Goal: Information Seeking & Learning: Find specific fact

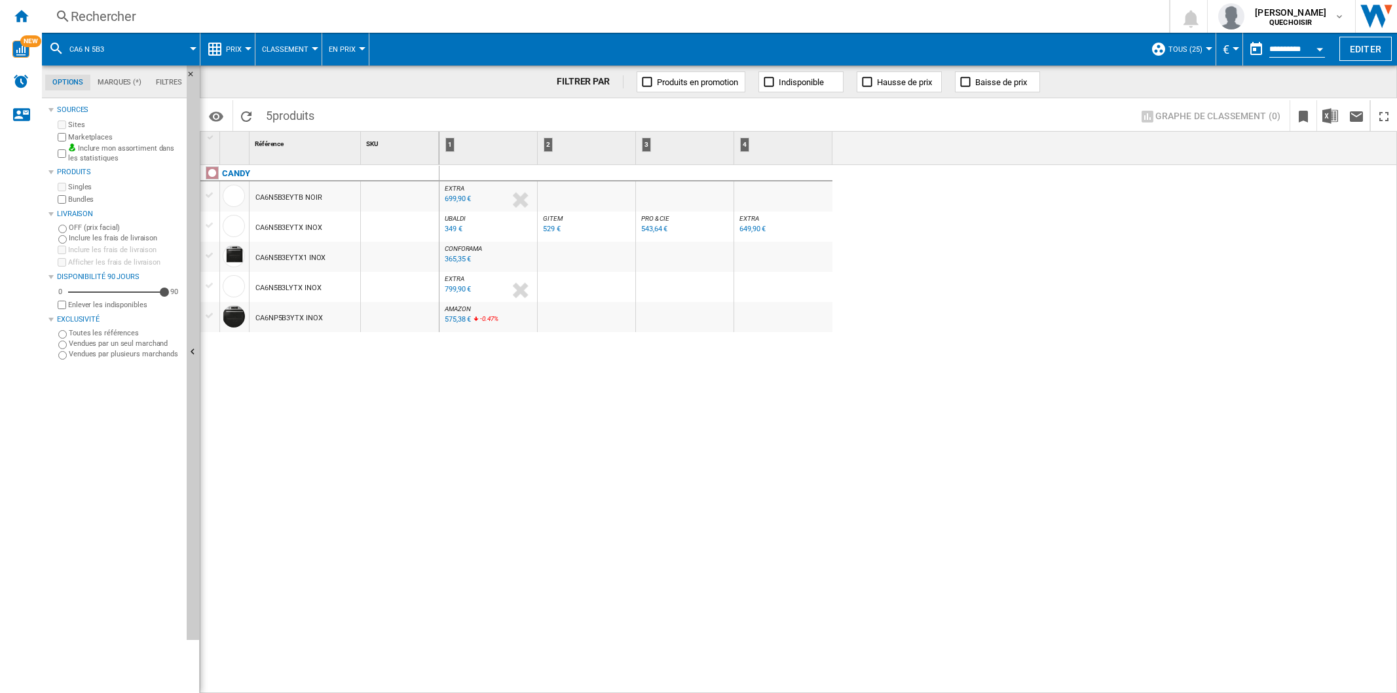
click at [243, 18] on div "Rechercher" at bounding box center [603, 16] width 1065 height 18
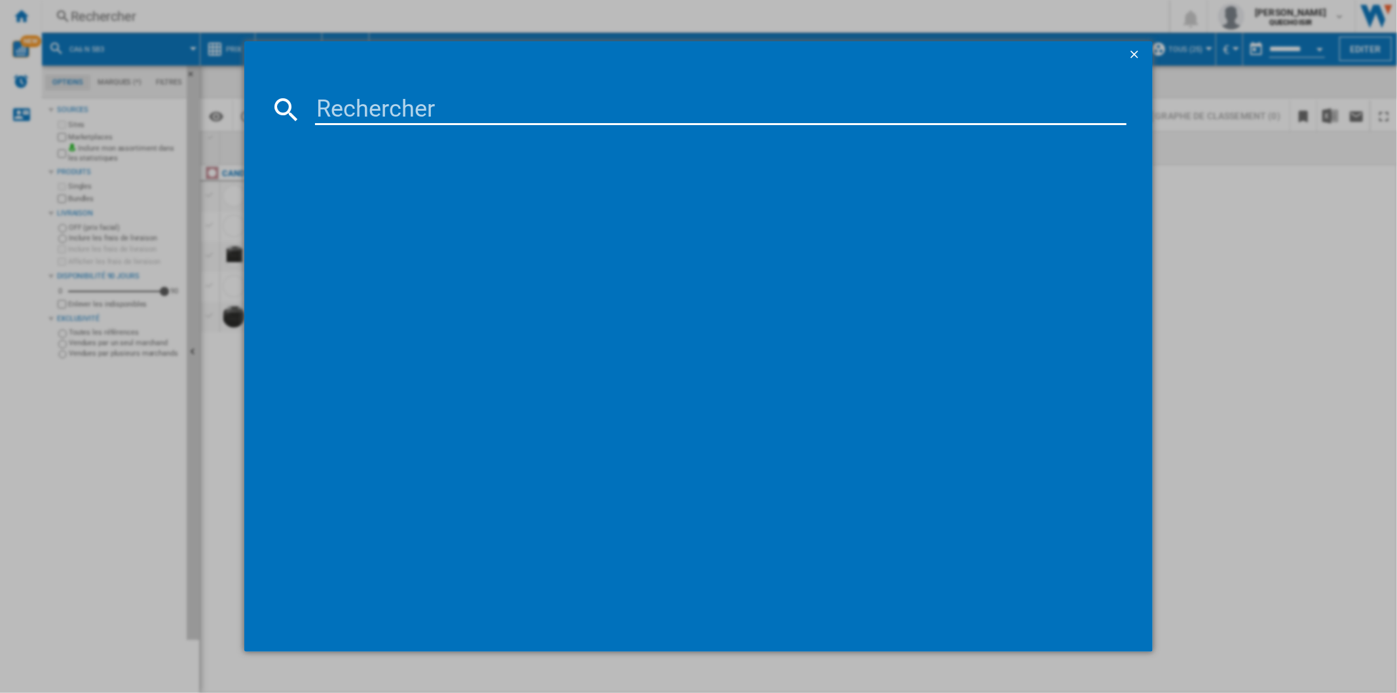
click at [359, 108] on input at bounding box center [720, 109] width 811 height 31
type input "sth70"
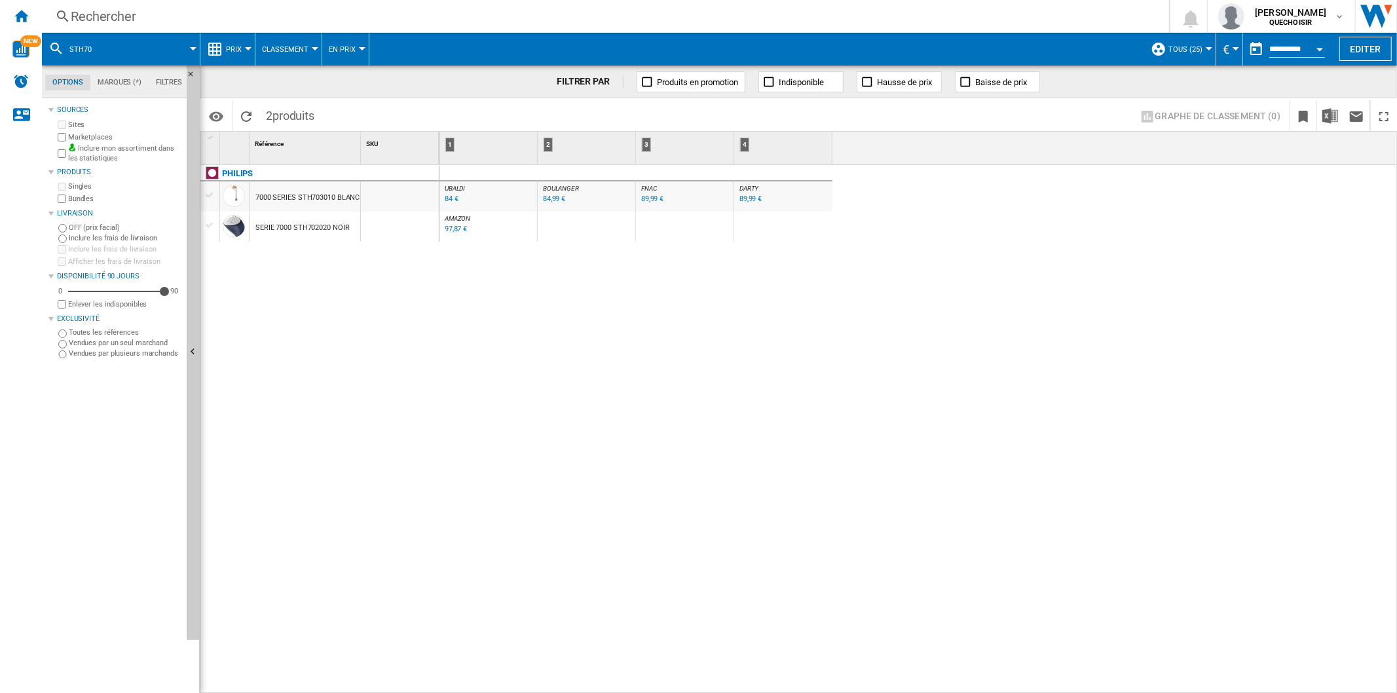
click at [332, 17] on div "Rechercher" at bounding box center [603, 16] width 1065 height 18
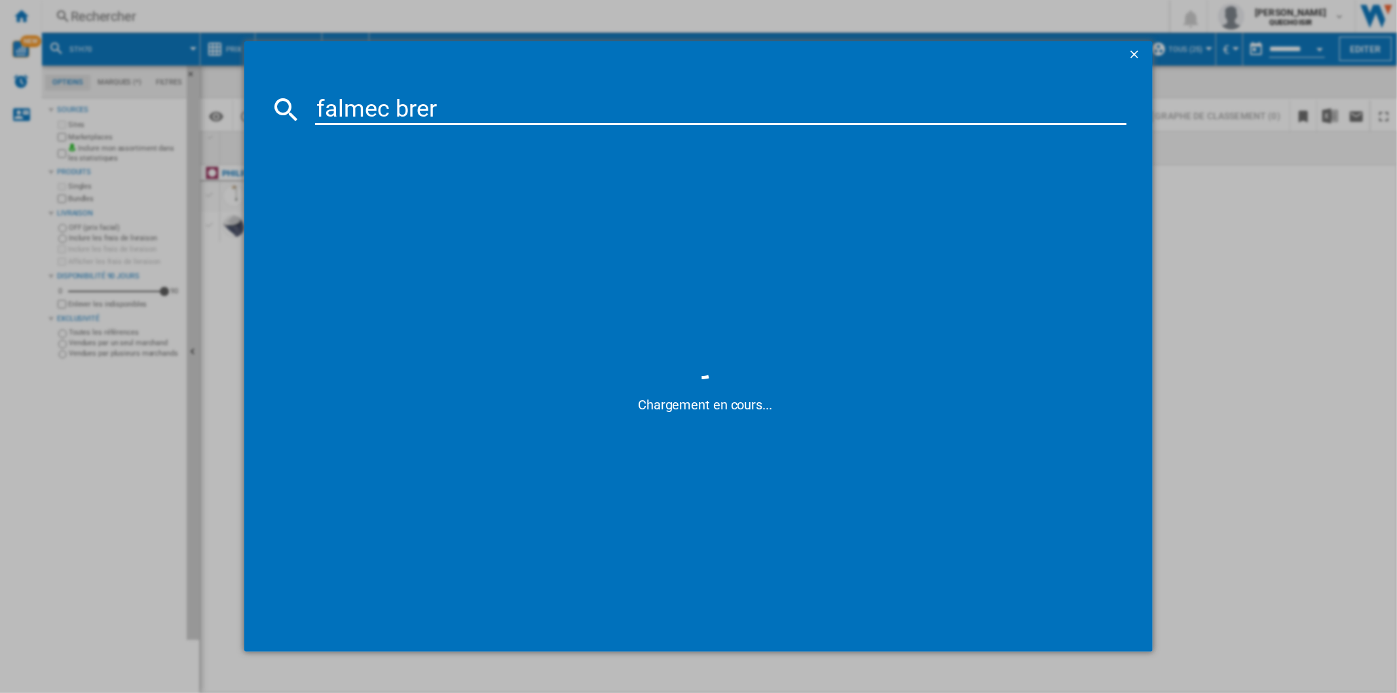
type input "falmec brera"
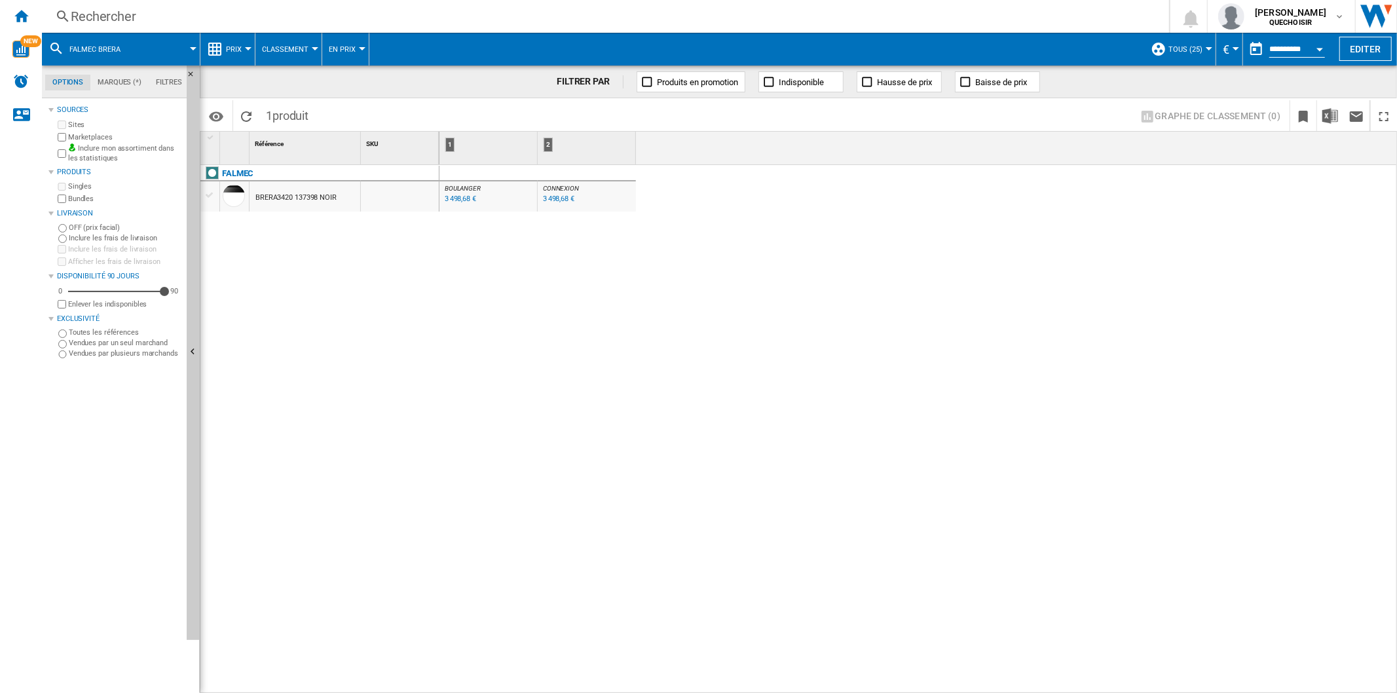
click at [462, 200] on div "3 498,68 €" at bounding box center [460, 199] width 31 height 9
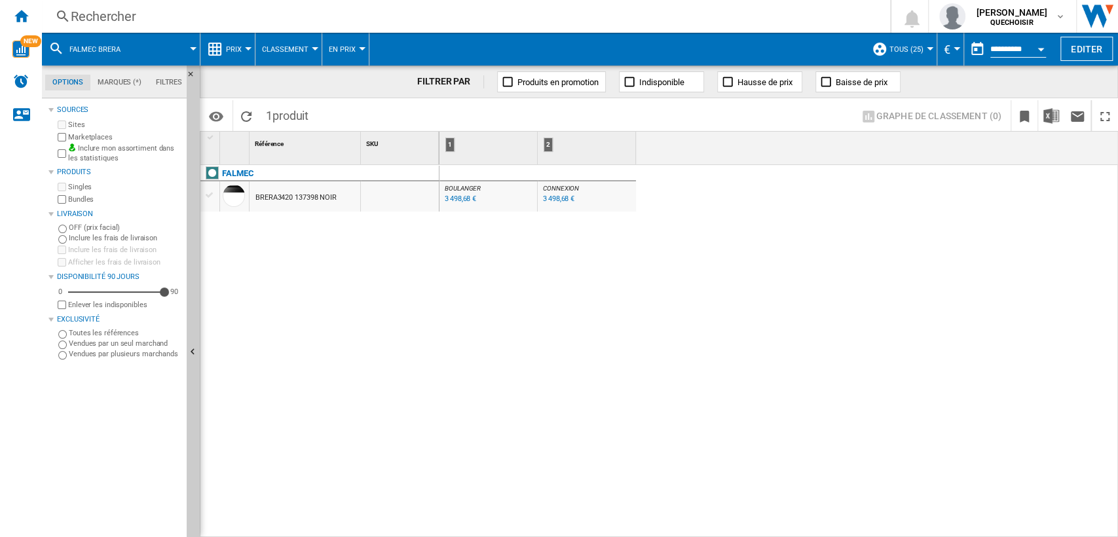
click at [267, 24] on div "Rechercher" at bounding box center [464, 16] width 786 height 18
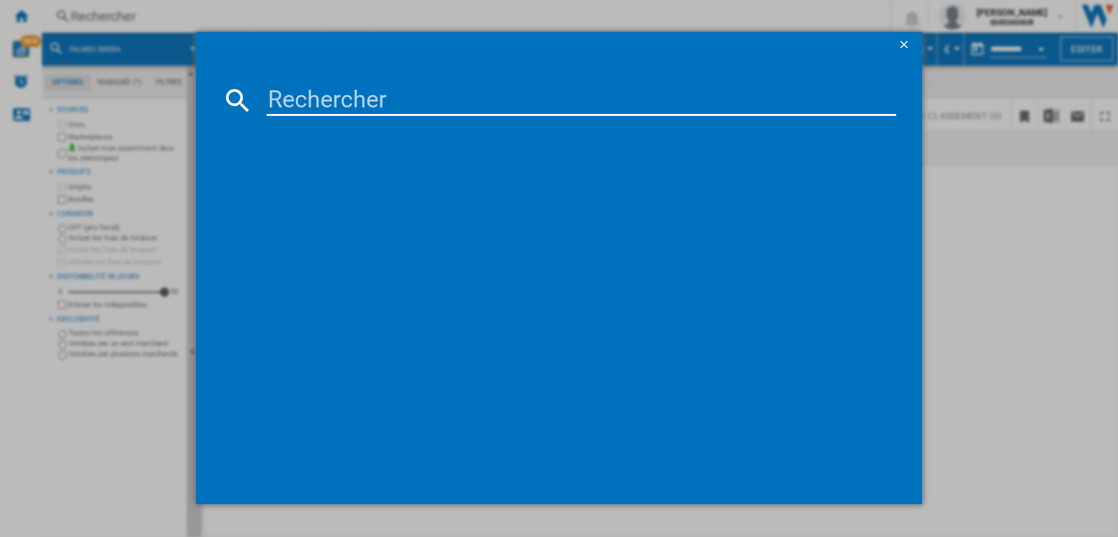
type input "SPI9649"
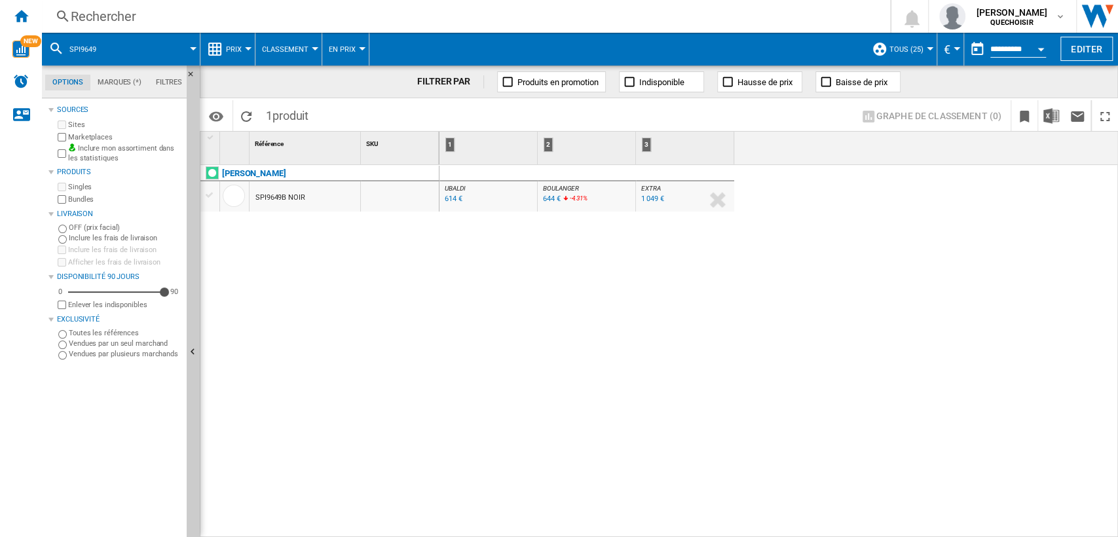
click at [446, 199] on div "614 €" at bounding box center [454, 199] width 18 height 9
click at [299, 199] on div "SPI9649B NOIR" at bounding box center [281, 198] width 50 height 30
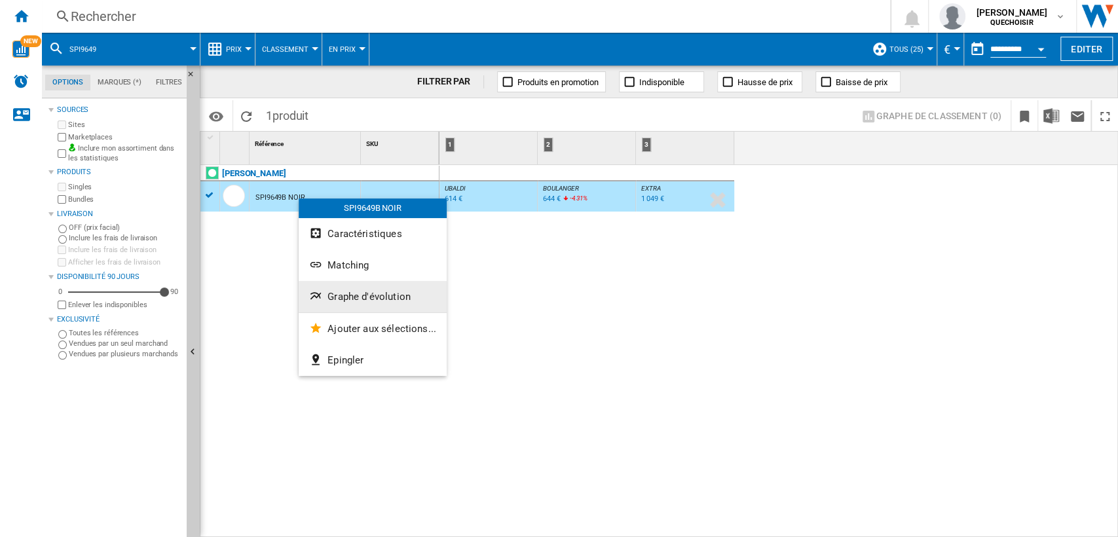
click at [388, 294] on span "Graphe d'évolution" at bounding box center [369, 297] width 83 height 12
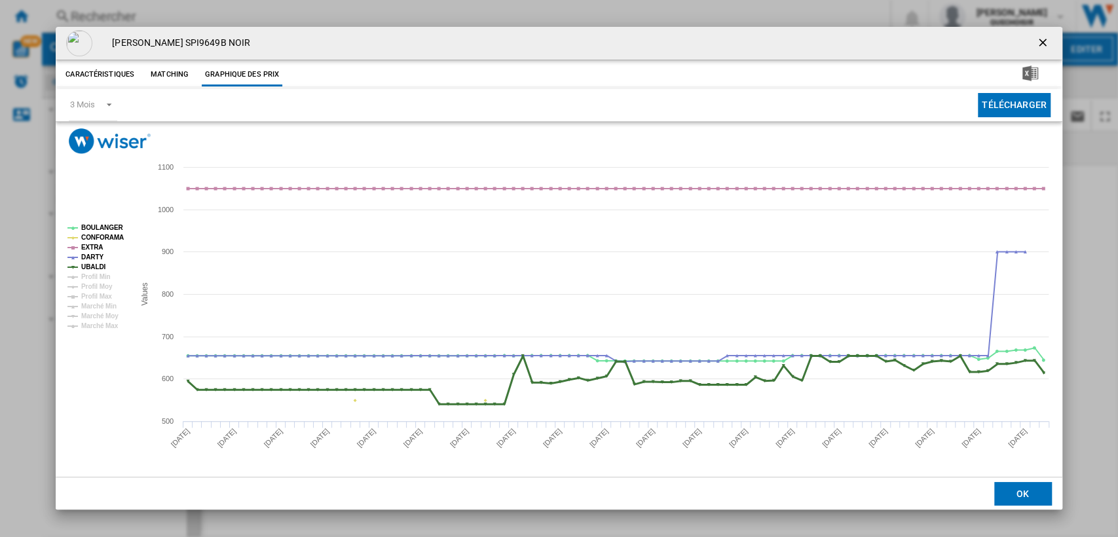
click at [96, 263] on tspan "UBALDI" at bounding box center [93, 266] width 24 height 7
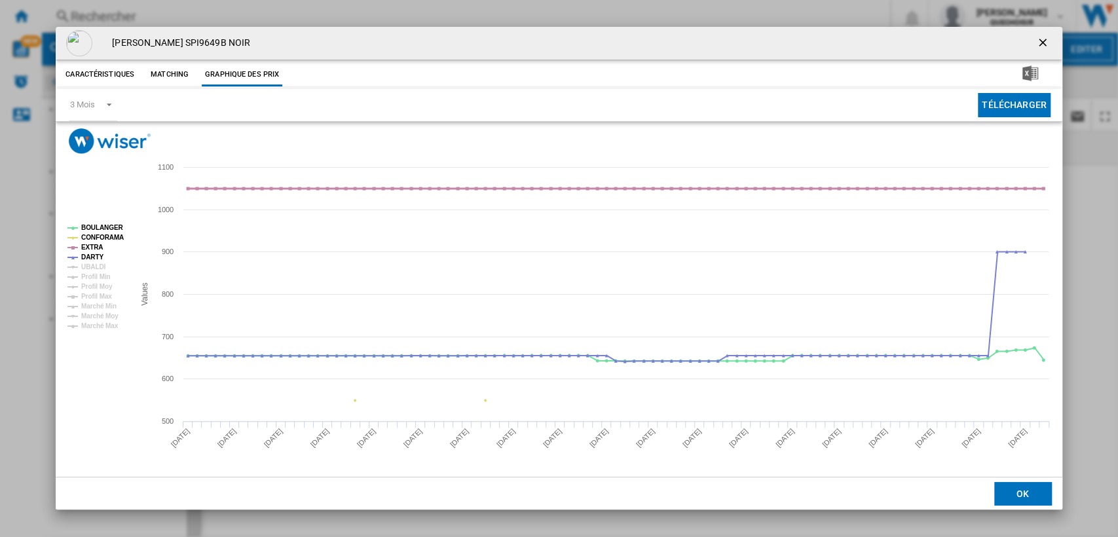
click at [91, 248] on tspan "EXTRA" at bounding box center [92, 247] width 22 height 7
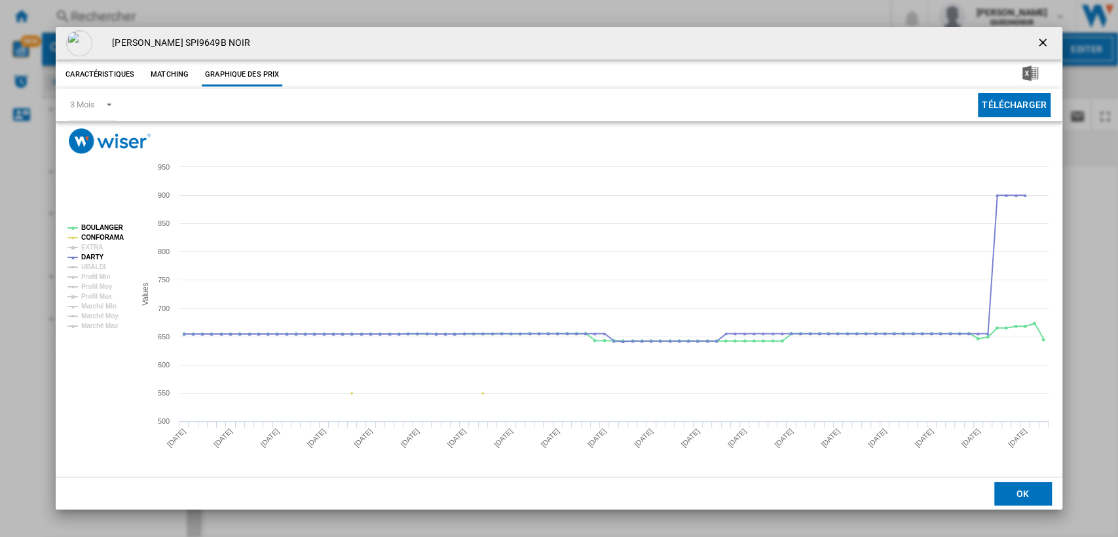
click at [91, 237] on tspan "CONFORAMA" at bounding box center [102, 237] width 43 height 7
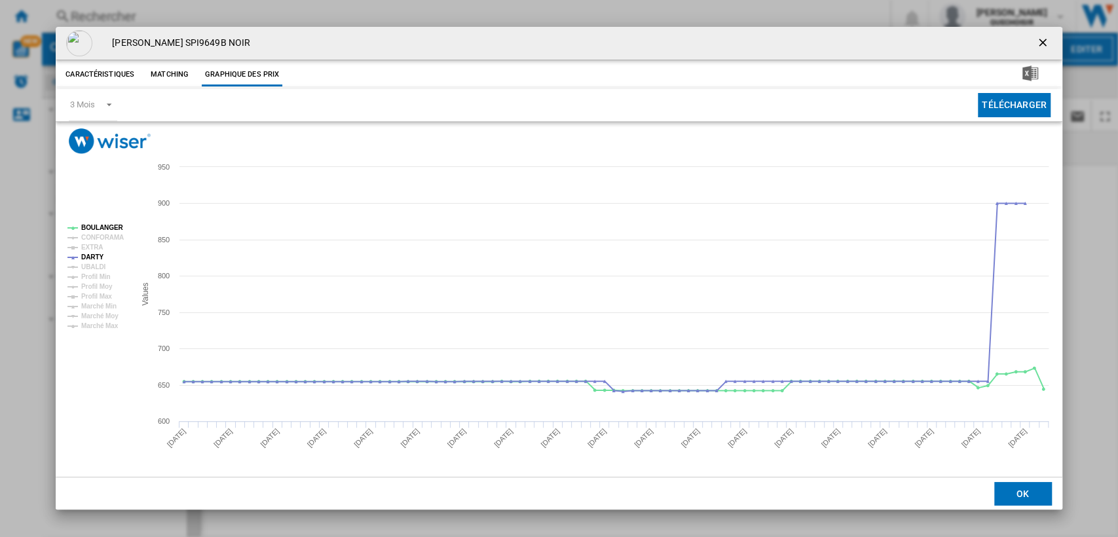
click at [91, 219] on rect "Product popup" at bounding box center [559, 315] width 1006 height 323
click at [99, 224] on tspan "BOULANGER" at bounding box center [102, 227] width 42 height 7
click at [1040, 39] on ng-md-icon "getI18NText('BUTTONS.CLOSE_DIALOG')" at bounding box center [1044, 44] width 16 height 16
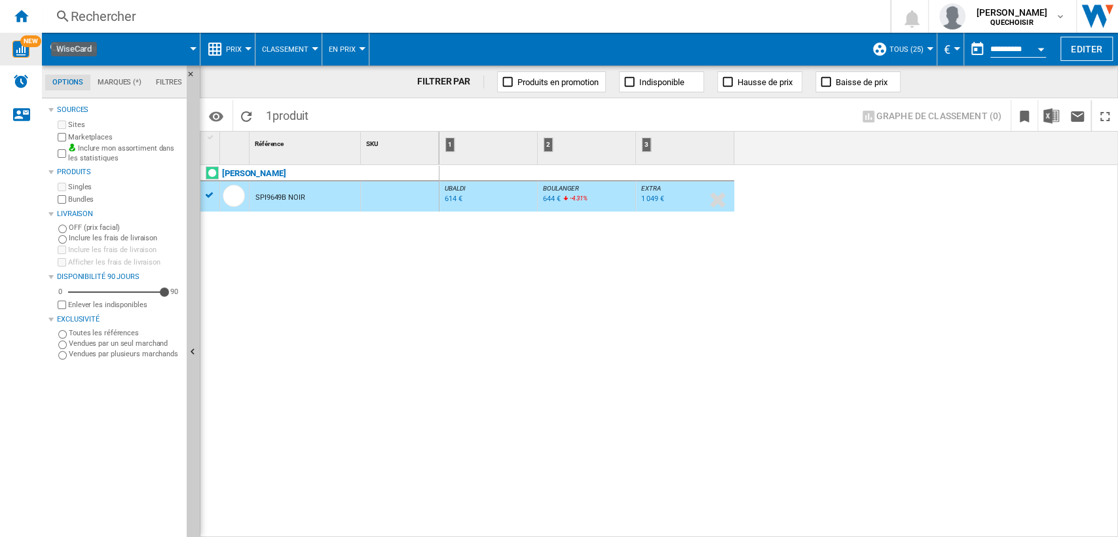
click at [27, 48] on img "WiseCard" at bounding box center [20, 49] width 17 height 17
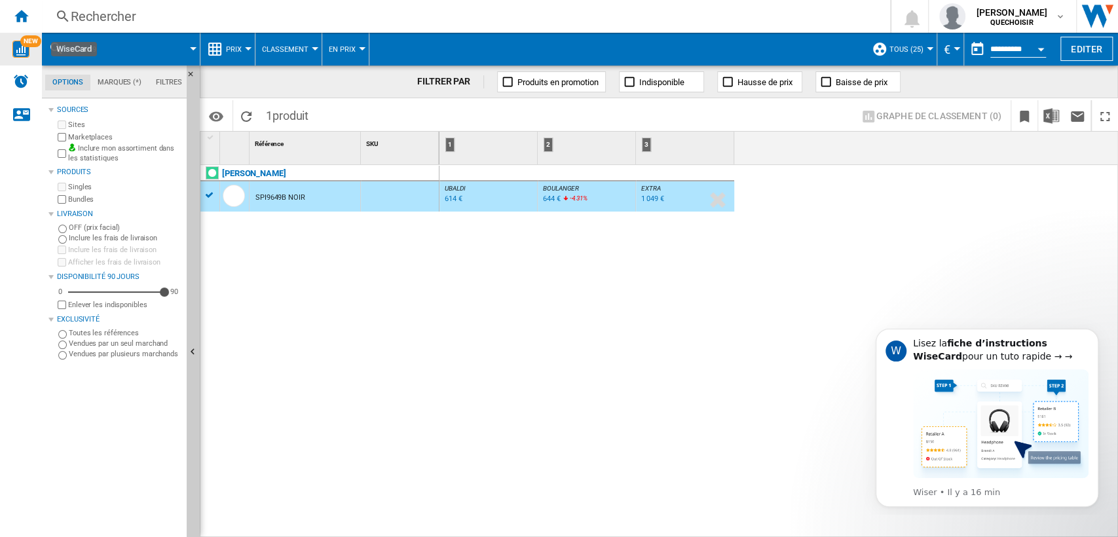
click at [280, 18] on div "Rechercher" at bounding box center [464, 16] width 786 height 18
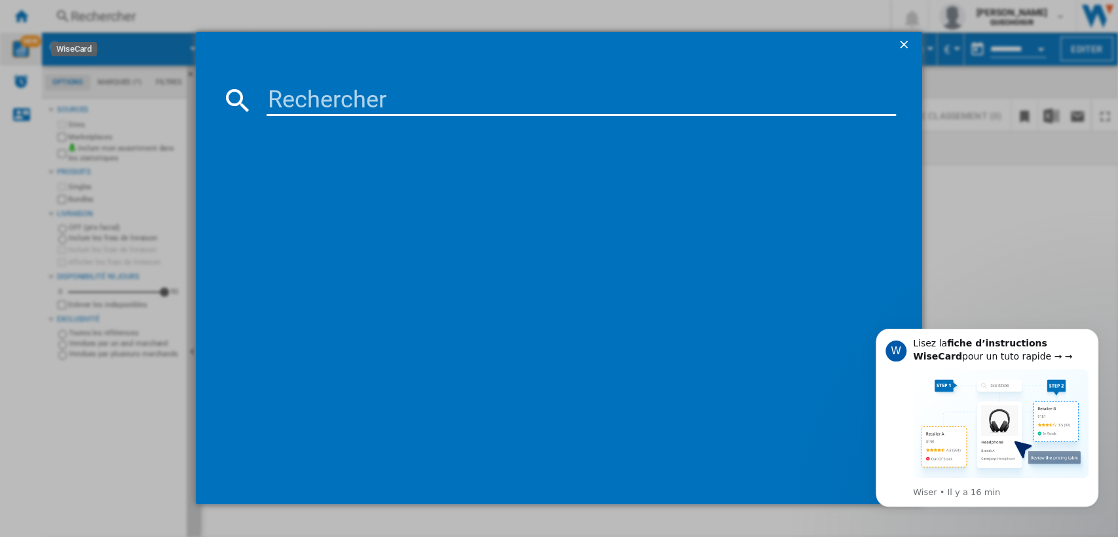
click at [362, 101] on input at bounding box center [582, 100] width 630 height 31
type input "WD18DB8995"
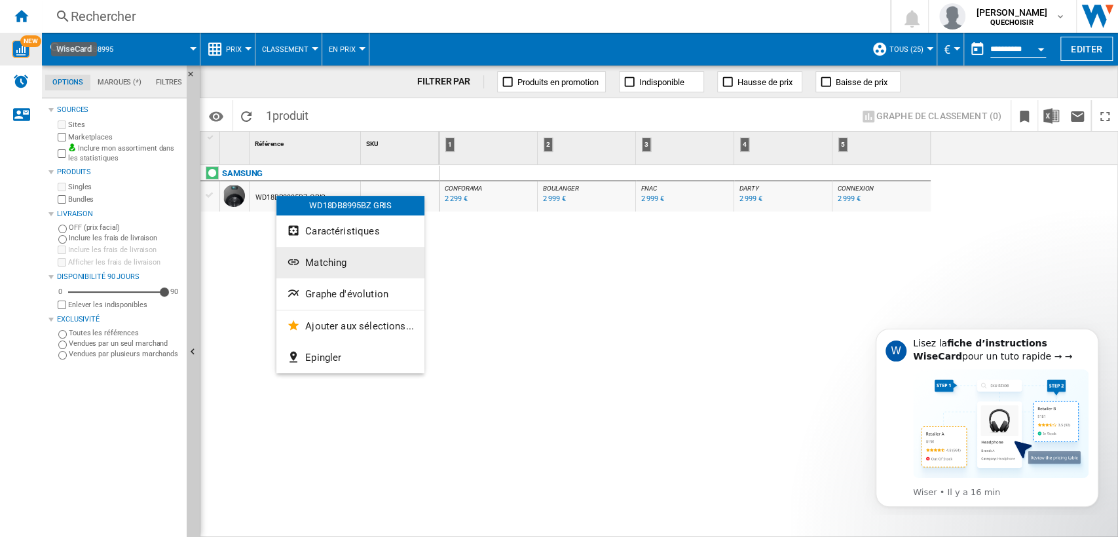
click at [319, 268] on span "Matching" at bounding box center [325, 263] width 41 height 12
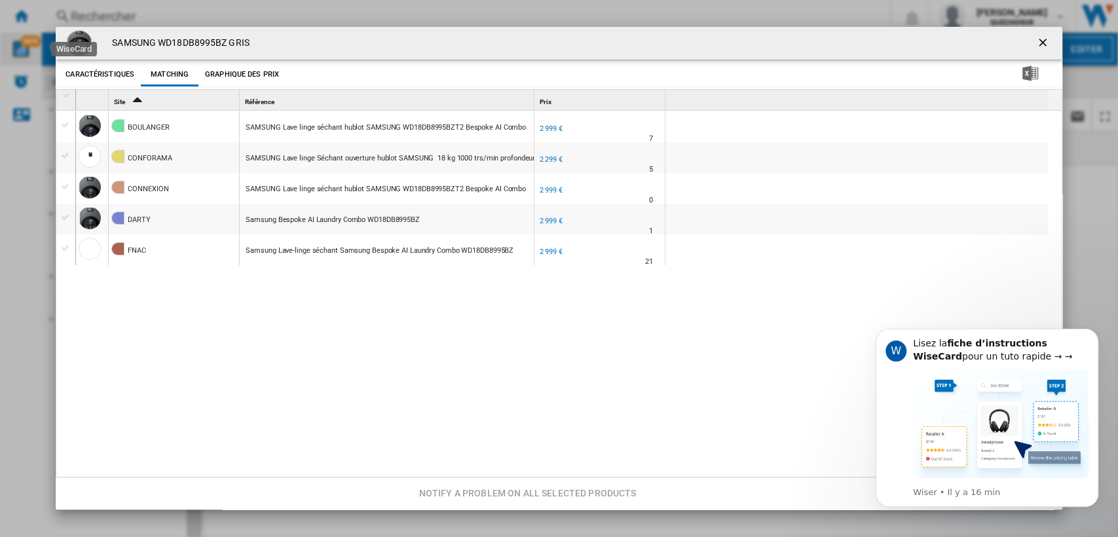
click at [85, 77] on button "Caractéristiques" at bounding box center [99, 75] width 75 height 24
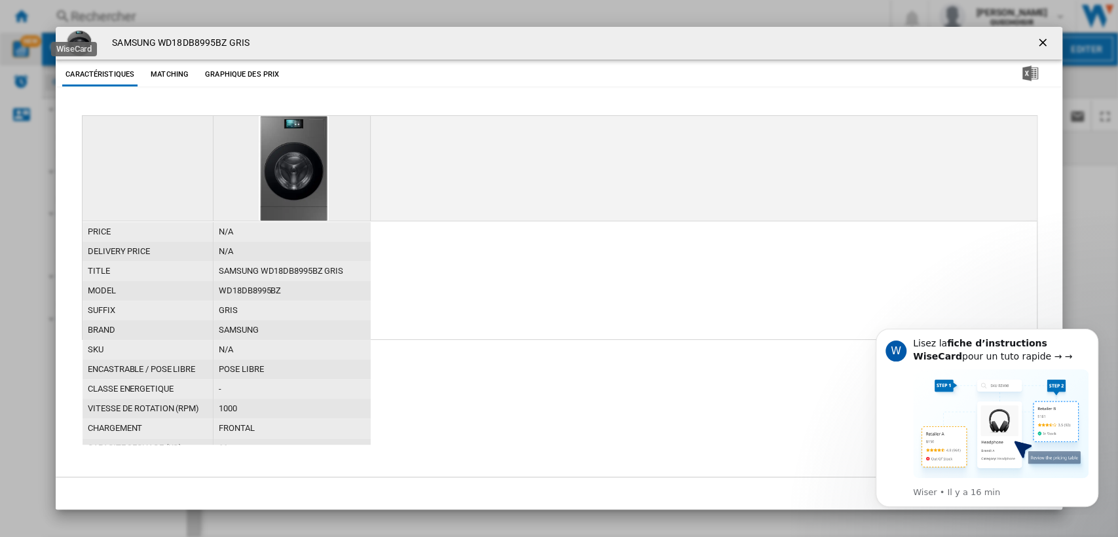
click at [235, 79] on button "Graphique des prix" at bounding box center [242, 75] width 81 height 24
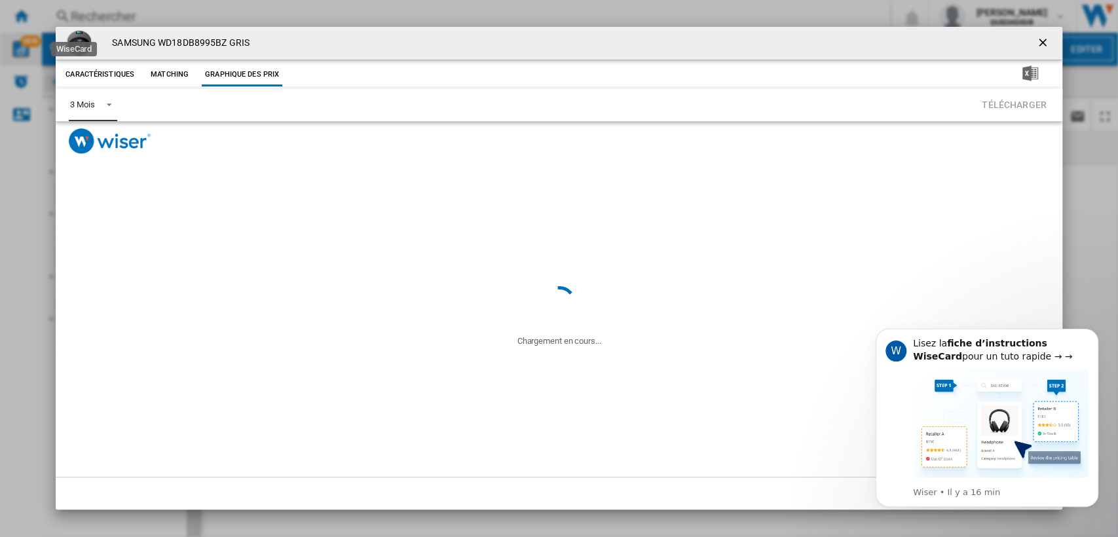
click at [89, 103] on div "3 Mois" at bounding box center [82, 105] width 24 height 10
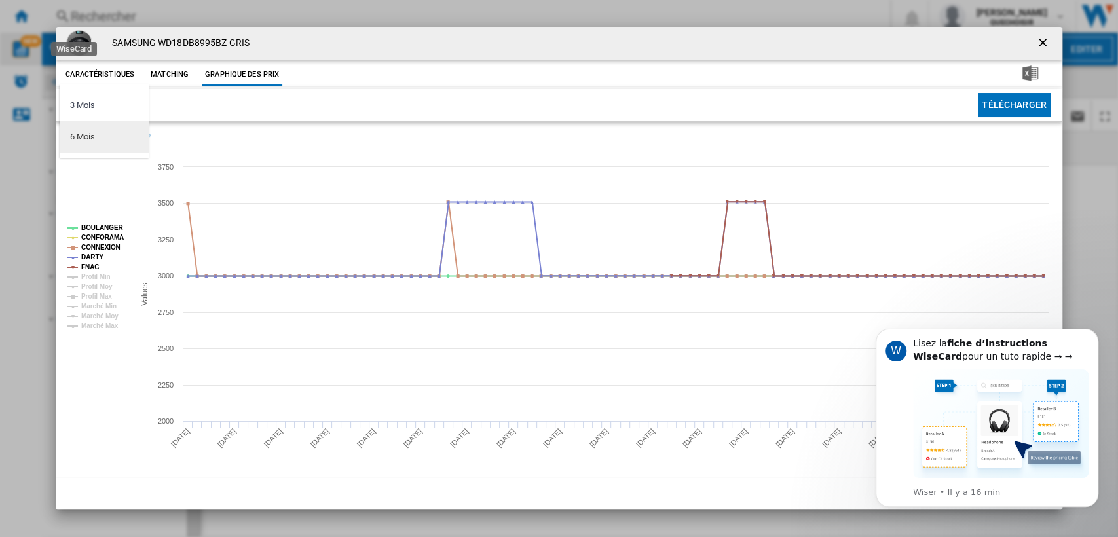
click at [91, 134] on div "6 Mois" at bounding box center [82, 137] width 24 height 12
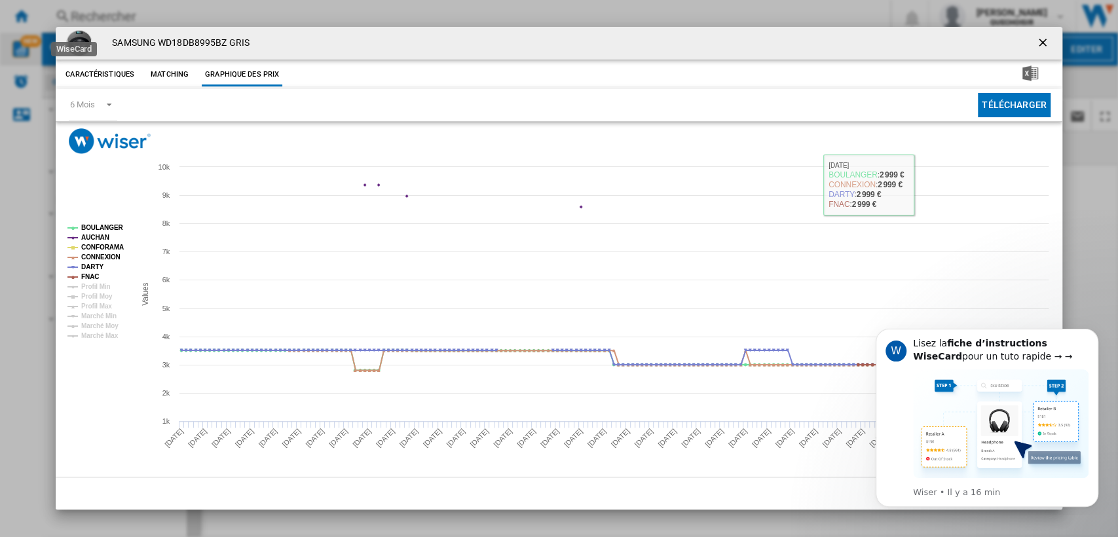
drag, startPoint x: 1038, startPoint y: 48, endPoint x: 1040, endPoint y: 104, distance: 55.1
click at [1038, 48] on ng-md-icon "getI18NText('BUTTONS.CLOSE_DIALOG')" at bounding box center [1044, 44] width 16 height 16
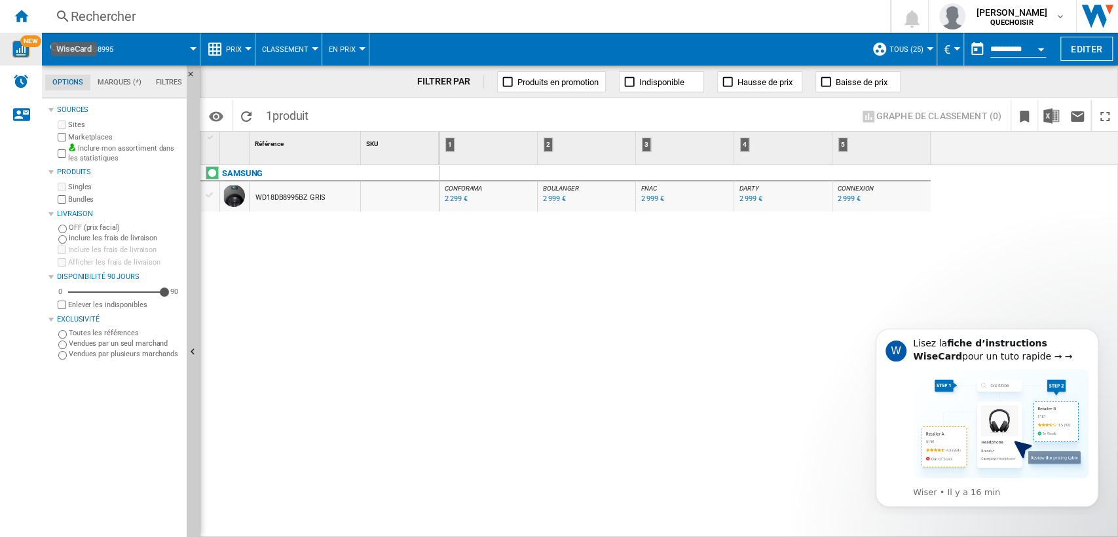
click at [990, 212] on div "CONFORAMA : FR CONFORAMA -1.0 % 2 299 € % N/A CONFORAMA : FR CONFORAMA [PERSON_…" at bounding box center [779, 351] width 679 height 373
click at [236, 48] on span "Prix" at bounding box center [234, 49] width 16 height 9
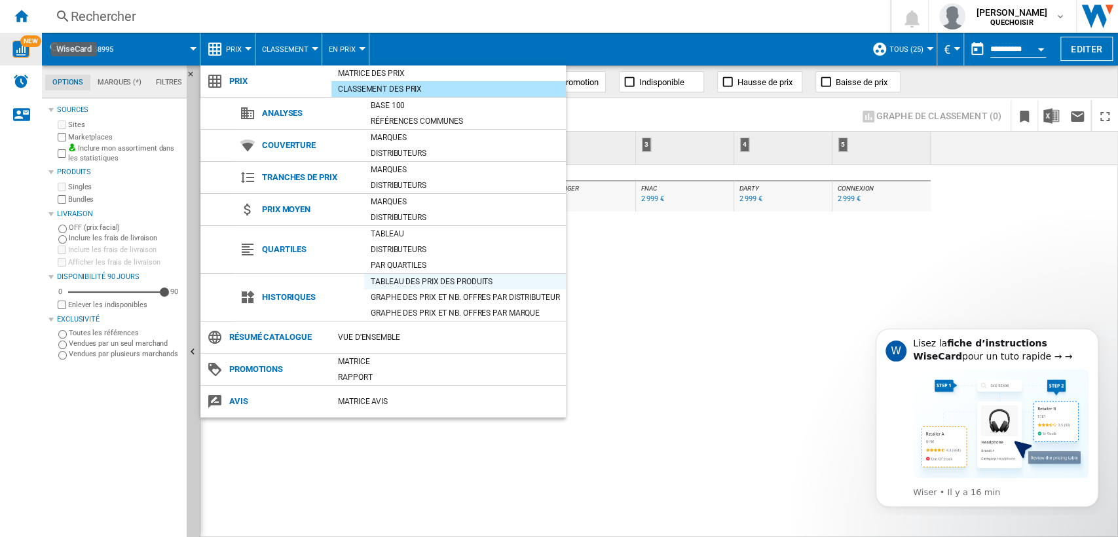
click at [401, 275] on div "Tableau des prix des produits" at bounding box center [465, 281] width 202 height 13
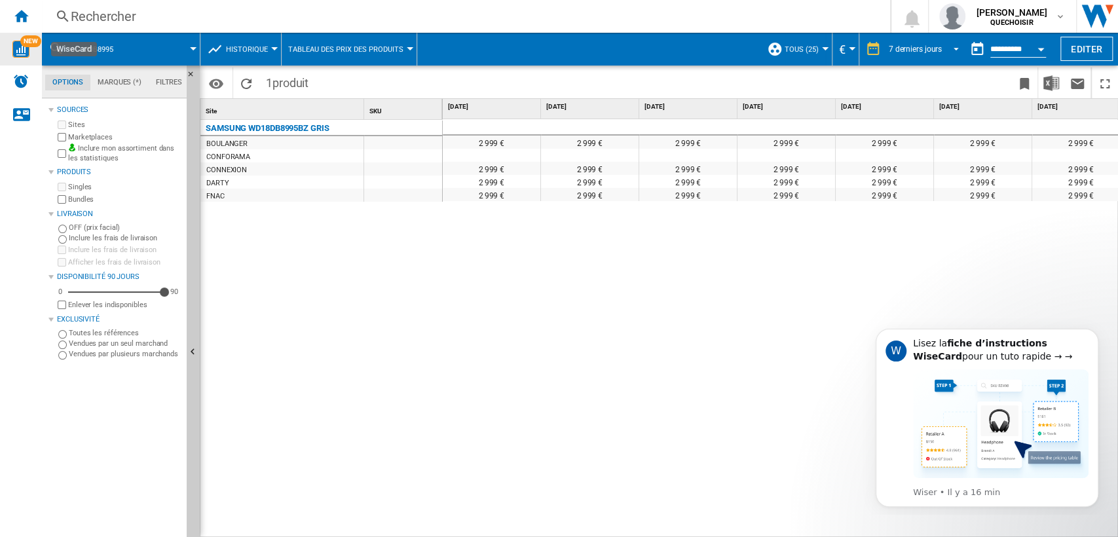
click at [930, 48] on div "7 derniers jours" at bounding box center [915, 49] width 53 height 9
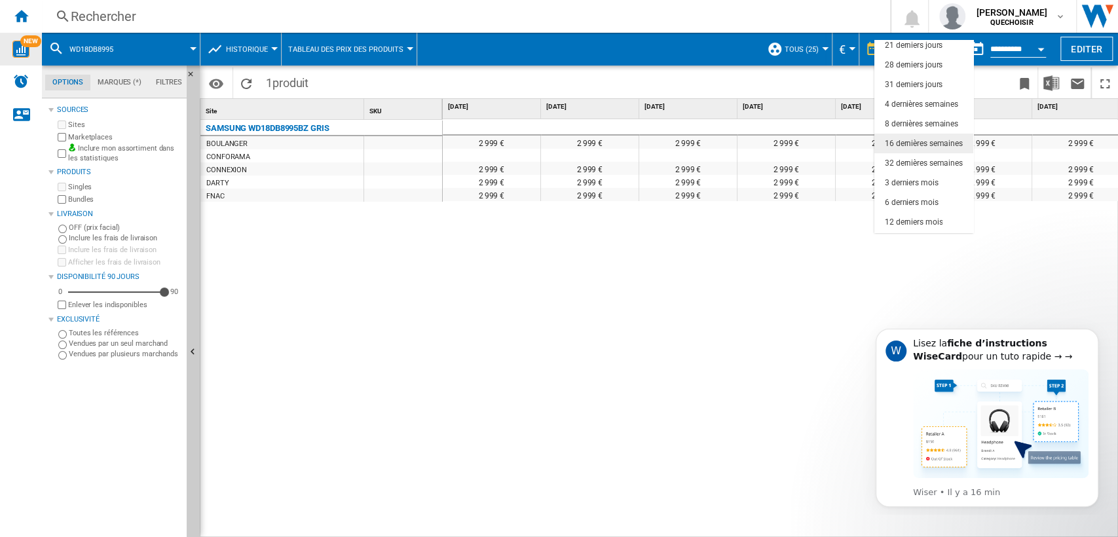
scroll to position [82, 0]
click at [930, 219] on div "18 derniers mois" at bounding box center [914, 223] width 58 height 11
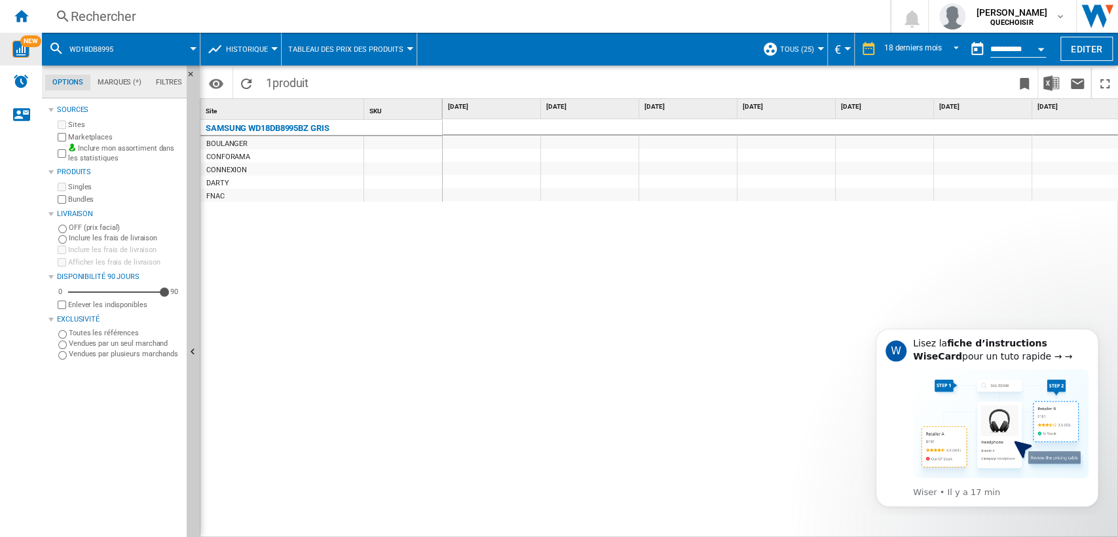
click at [683, 529] on div "3 499 € 3 508,38 € 3 508,38 € 3 508,38 € 3 508,38 € 3 499 € 2 999 € 2 999 € 2 9…" at bounding box center [781, 328] width 676 height 419
